Goal: Find specific fact

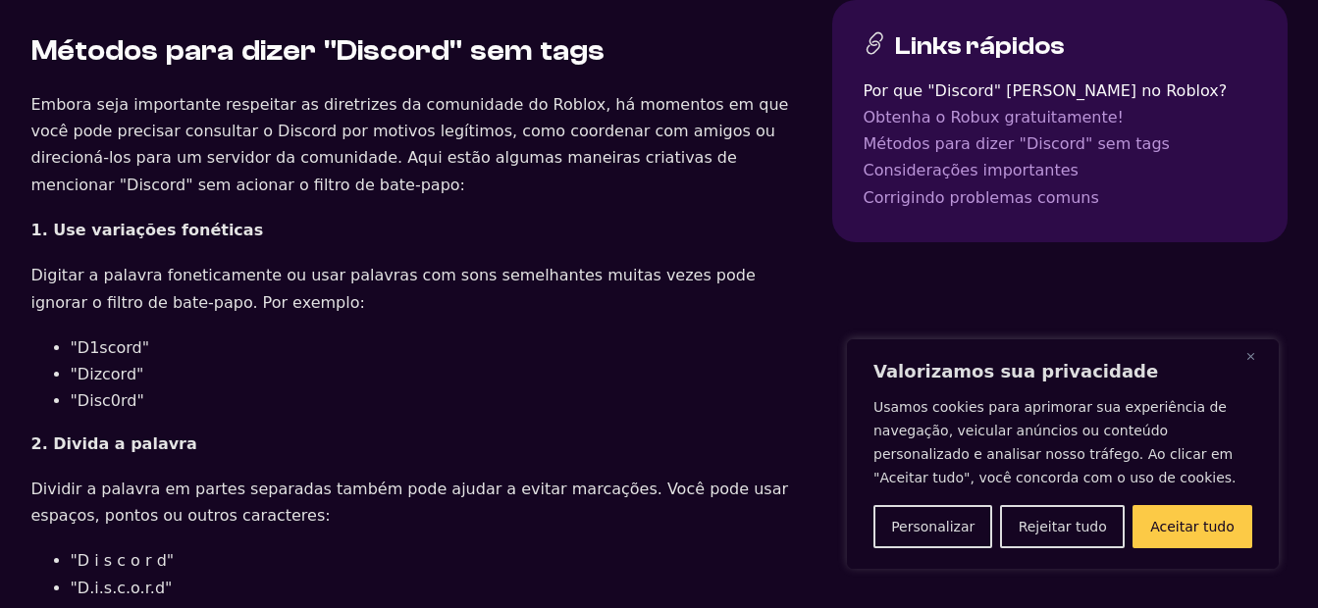
scroll to position [1864, 0]
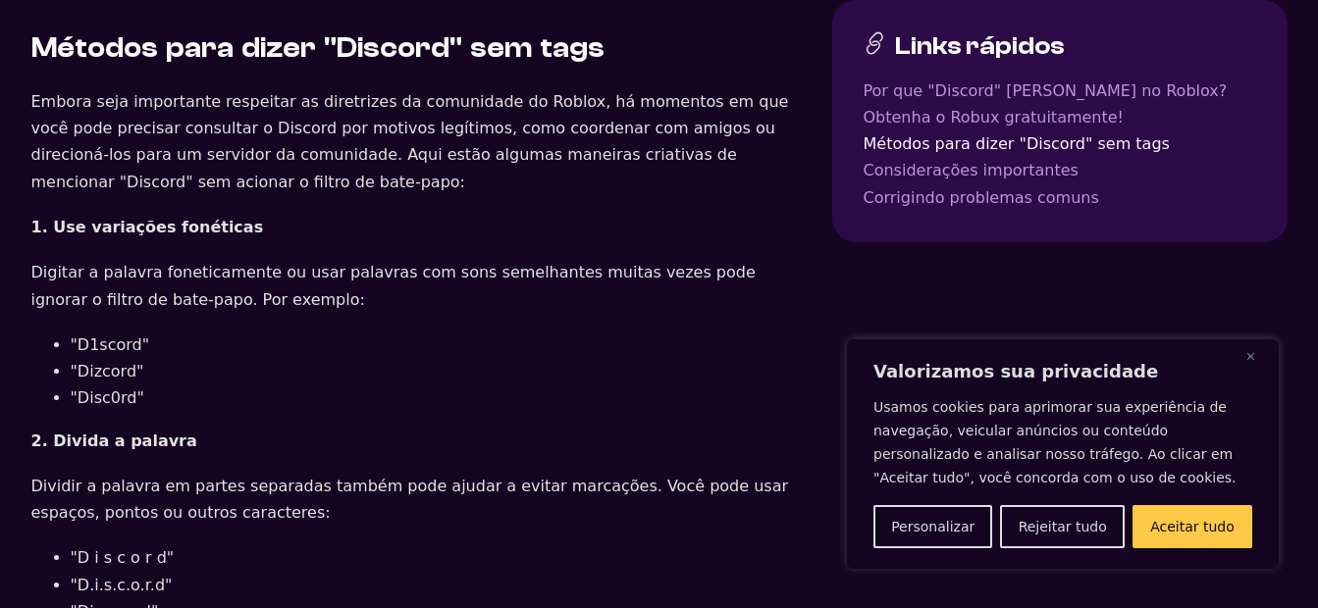
click at [100, 385] on li ""Disc0rd"" at bounding box center [444, 398] width 746 height 26
copy li "Disc0rd"
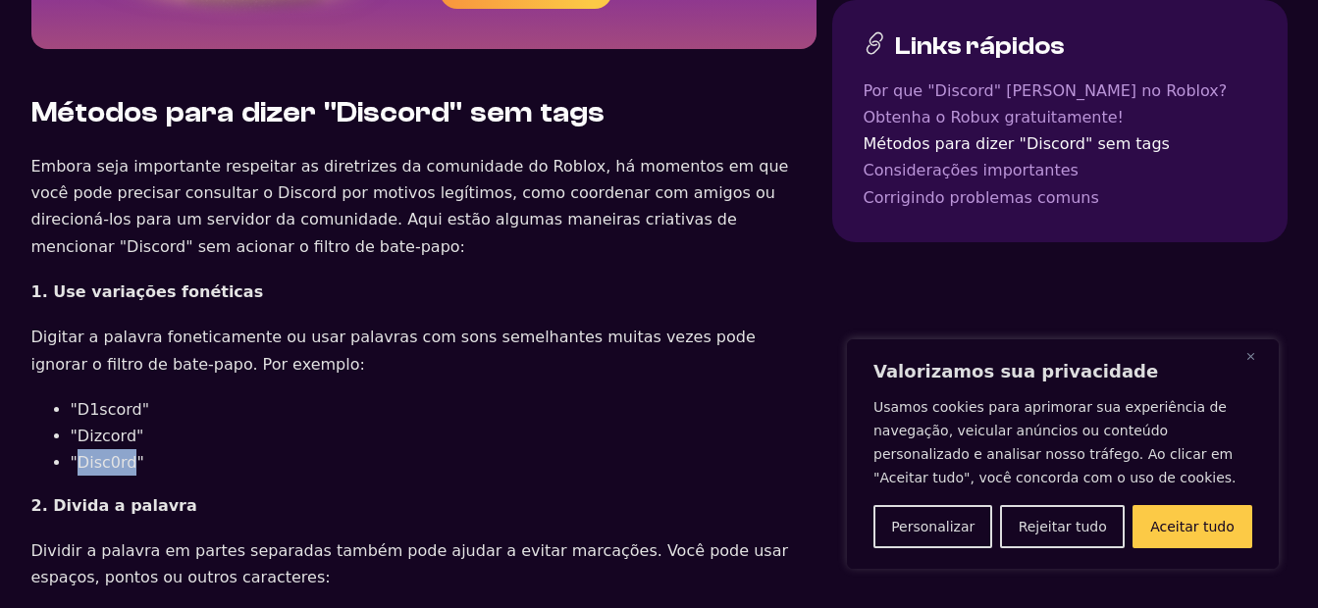
scroll to position [1766, 0]
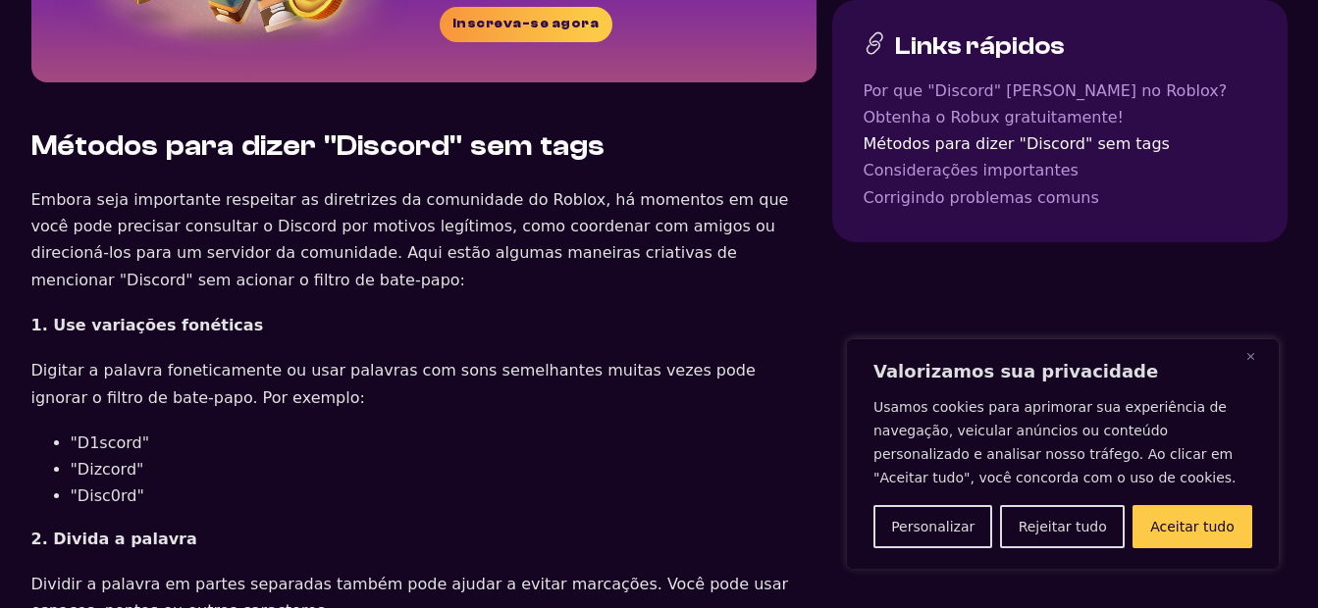
click at [107, 430] on li ""D1scord"" at bounding box center [444, 443] width 746 height 26
click at [98, 456] on li ""Dizcord"" at bounding box center [444, 469] width 746 height 26
click at [95, 456] on li ""Dizcord"" at bounding box center [444, 469] width 746 height 26
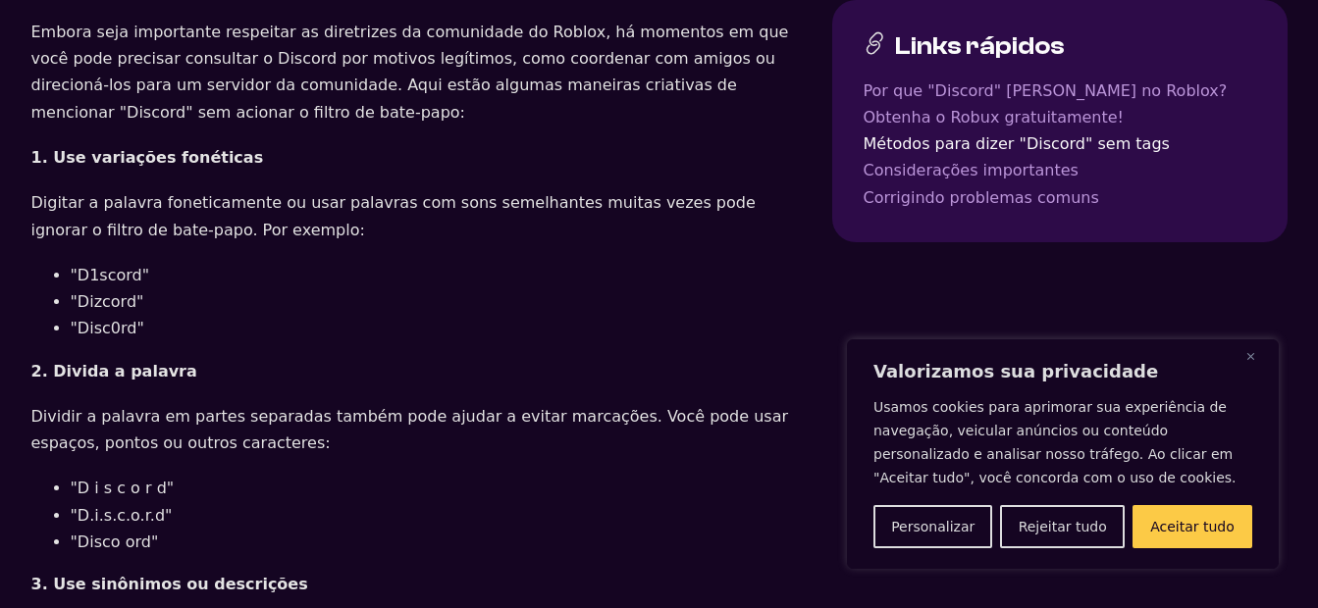
scroll to position [1962, 0]
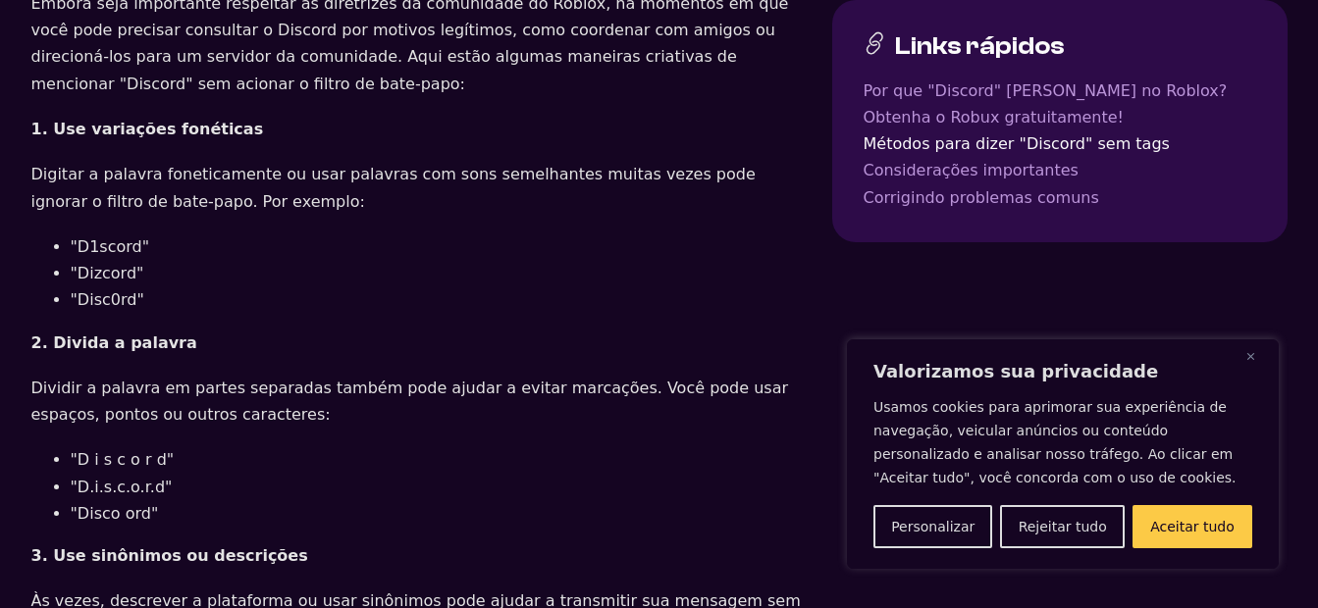
click at [120, 500] on li ""Disco ord"" at bounding box center [444, 513] width 746 height 26
click at [121, 500] on li ""Disco ord"" at bounding box center [444, 513] width 746 height 26
copy div ""Disco ord""
